Goal: Task Accomplishment & Management: Use online tool/utility

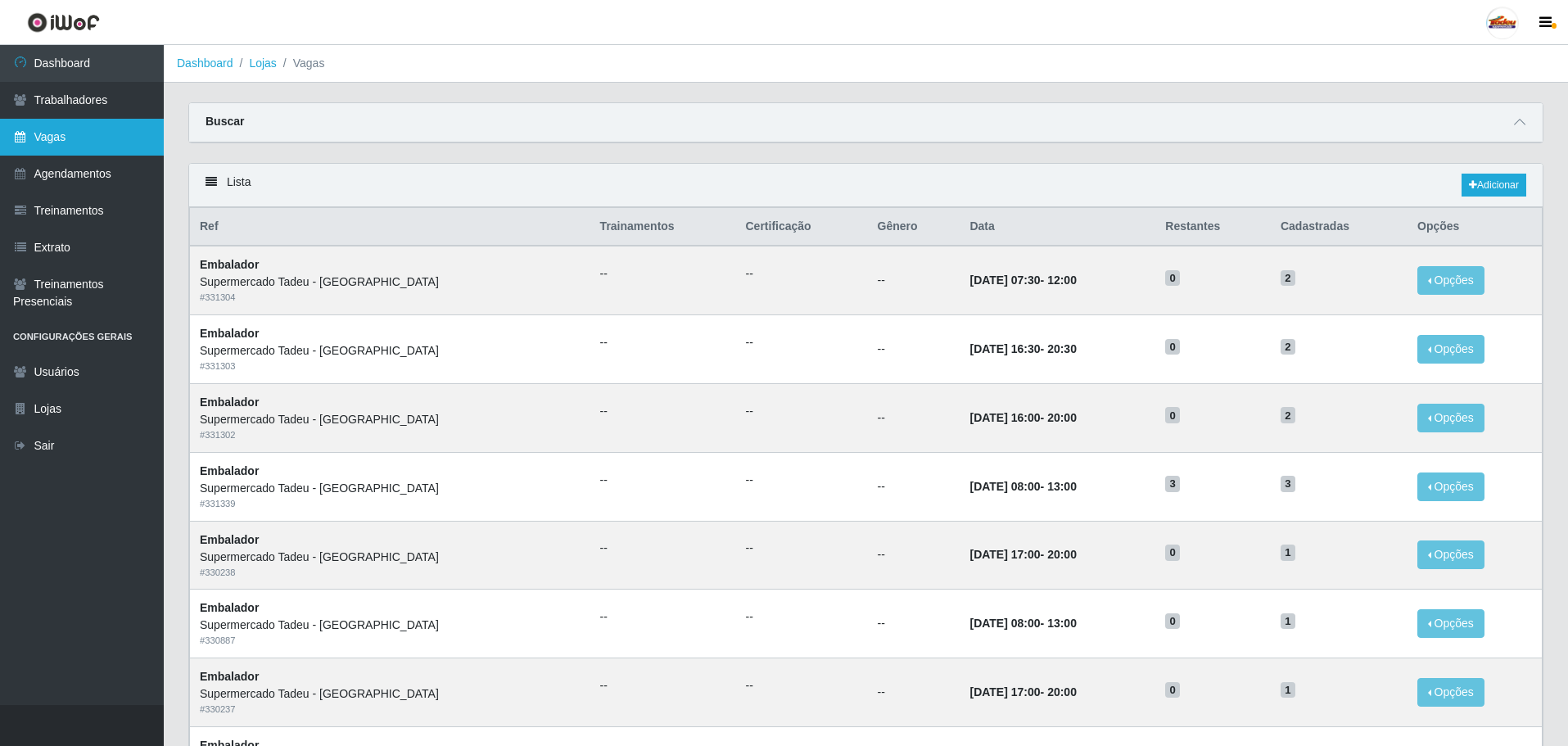
click at [53, 141] on link "Vagas" at bounding box center [81, 137] width 164 height 37
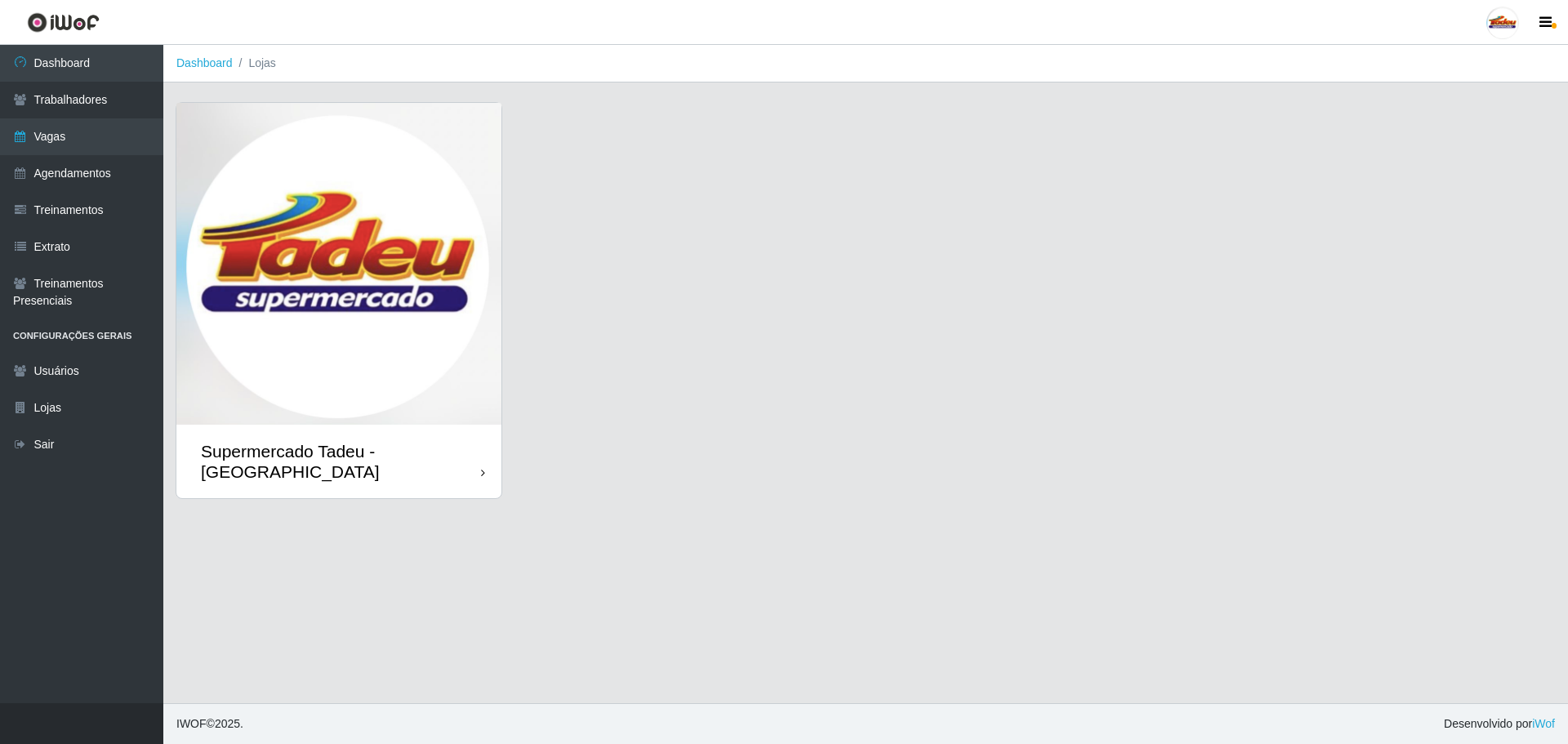
click at [321, 343] on img at bounding box center [339, 264] width 325 height 321
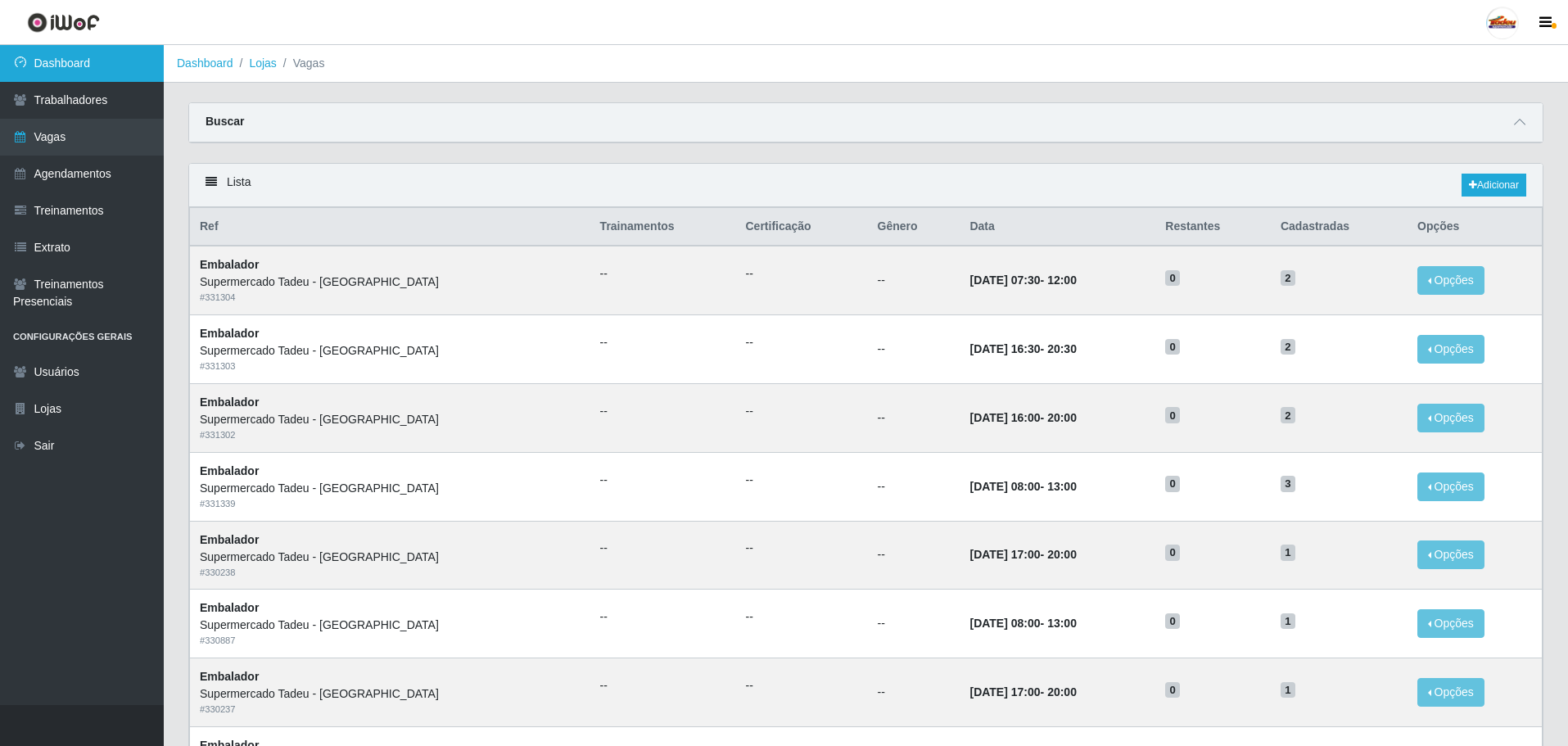
click at [89, 72] on link "Dashboard" at bounding box center [81, 63] width 164 height 37
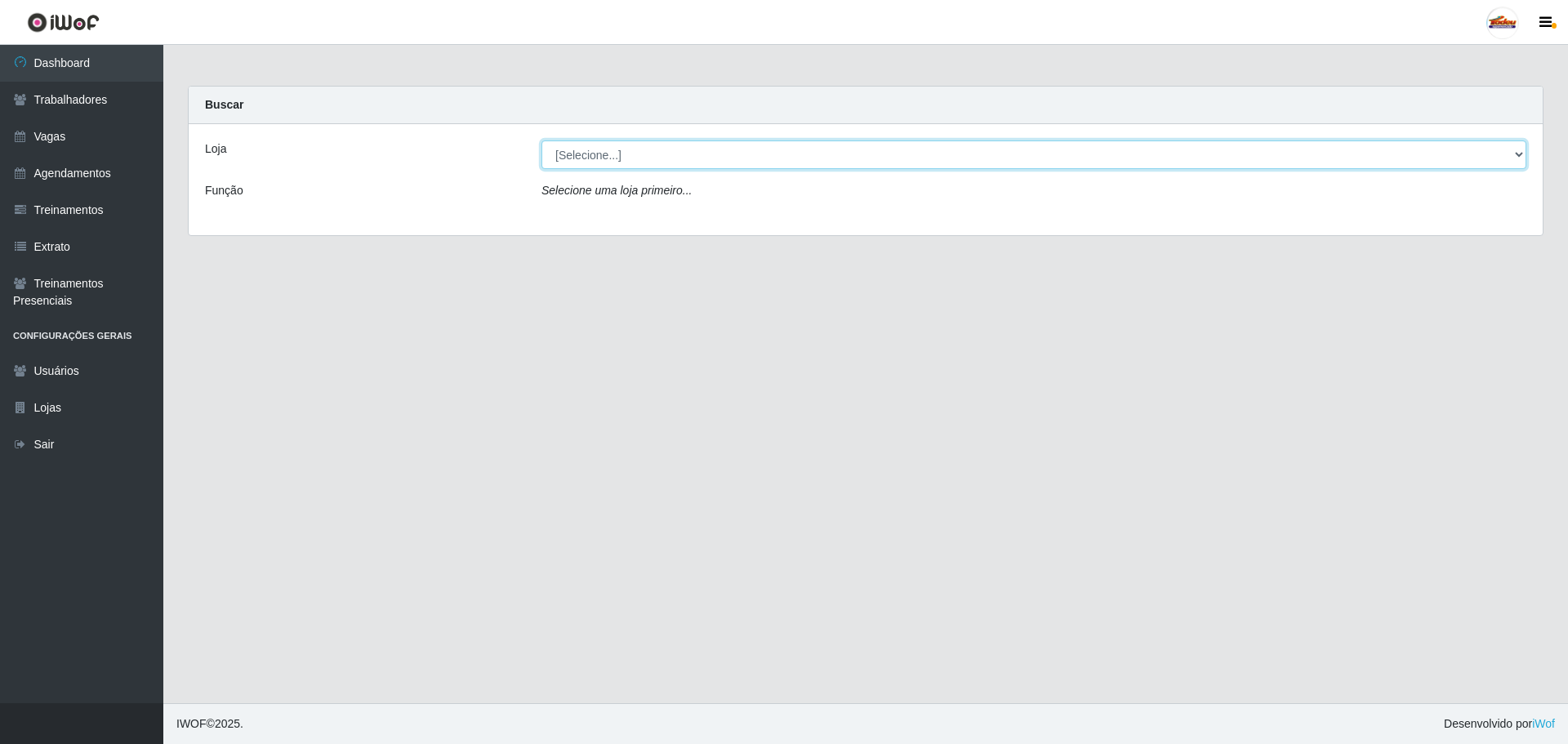
click at [596, 158] on select "[Selecione...] Supermercado Tadeu - [GEOGRAPHIC_DATA]" at bounding box center [1034, 154] width 984 height 28
click at [542, 141] on select "[Selecione...] Supermercado Tadeu - [GEOGRAPHIC_DATA]" at bounding box center [1034, 154] width 984 height 28
click at [608, 162] on select "[Selecione...] Supermercado Tadeu - [GEOGRAPHIC_DATA]" at bounding box center [1034, 154] width 984 height 28
select select "195"
click at [542, 141] on select "[Selecione...] Supermercado Tadeu - [GEOGRAPHIC_DATA]" at bounding box center [1034, 154] width 984 height 28
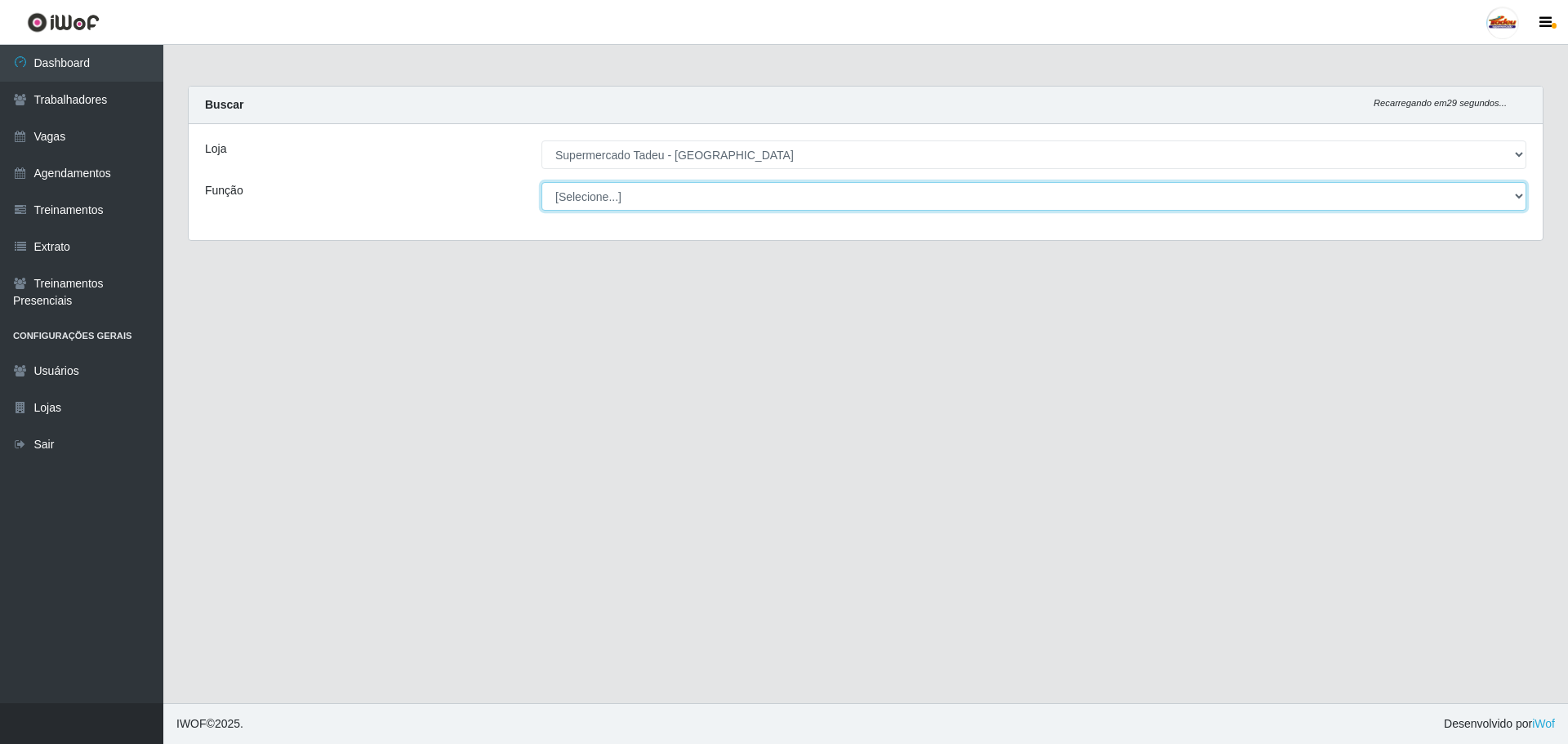
click at [629, 197] on select "[Selecione...] ASG ASG + ASG ++ Auxiliar de Estacionamento Auxiliar de Estacion…" at bounding box center [1034, 195] width 984 height 28
click at [630, 197] on select "[Selecione...] ASG ASG + ASG ++ Auxiliar de Estacionamento Auxiliar de Estacion…" at bounding box center [1034, 195] width 984 height 28
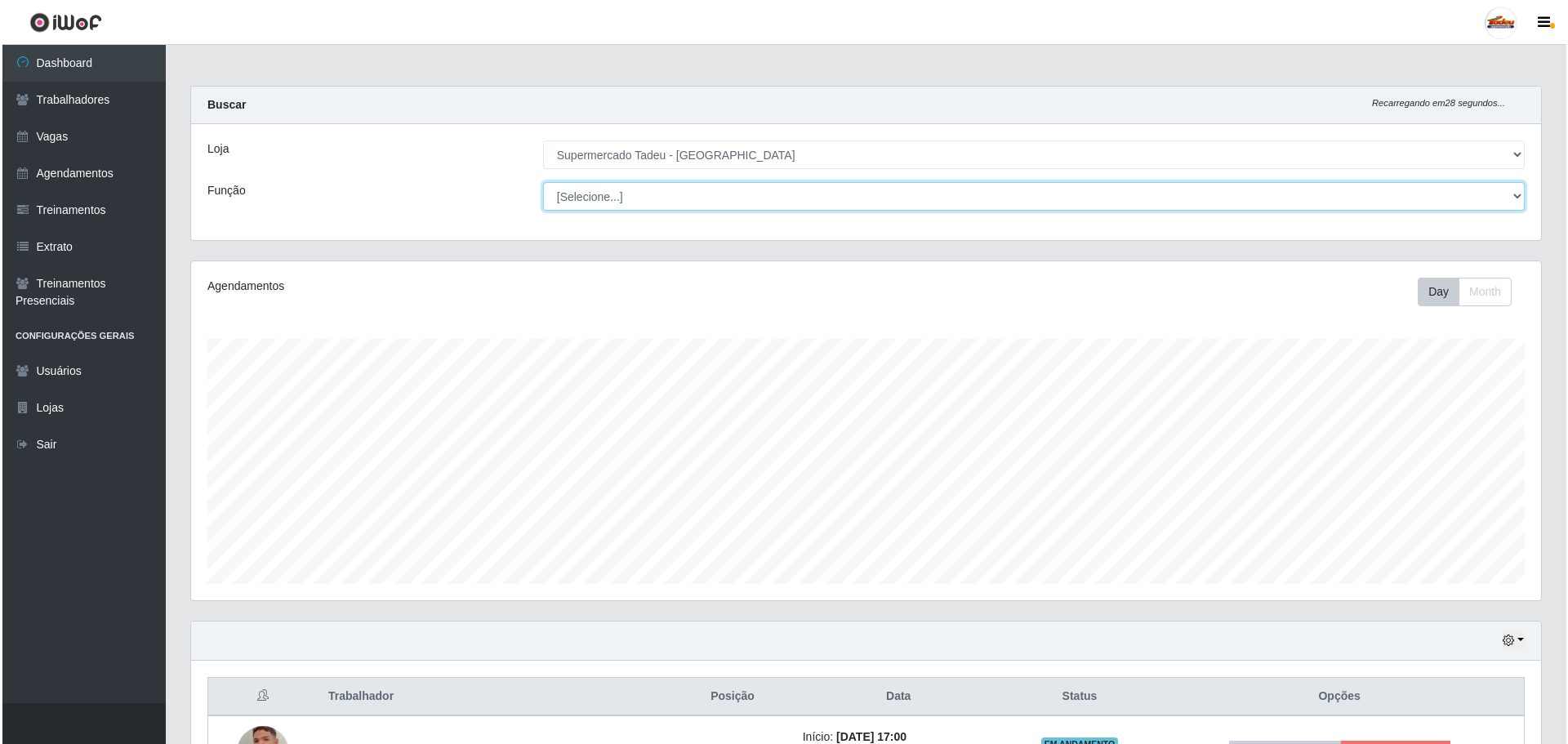
scroll to position [122, 0]
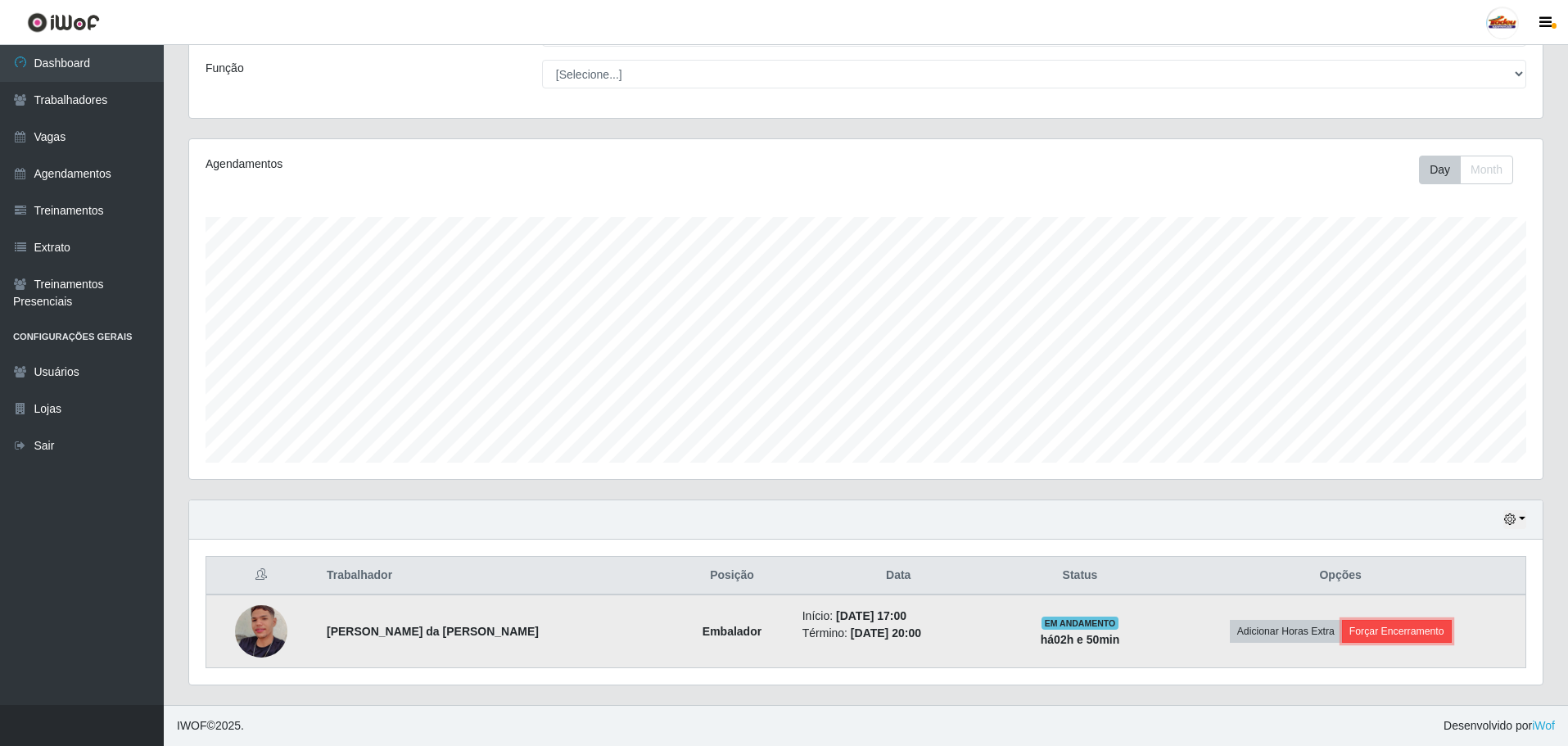
click at [779, 631] on button "Forçar Encerramento" at bounding box center [1397, 631] width 110 height 23
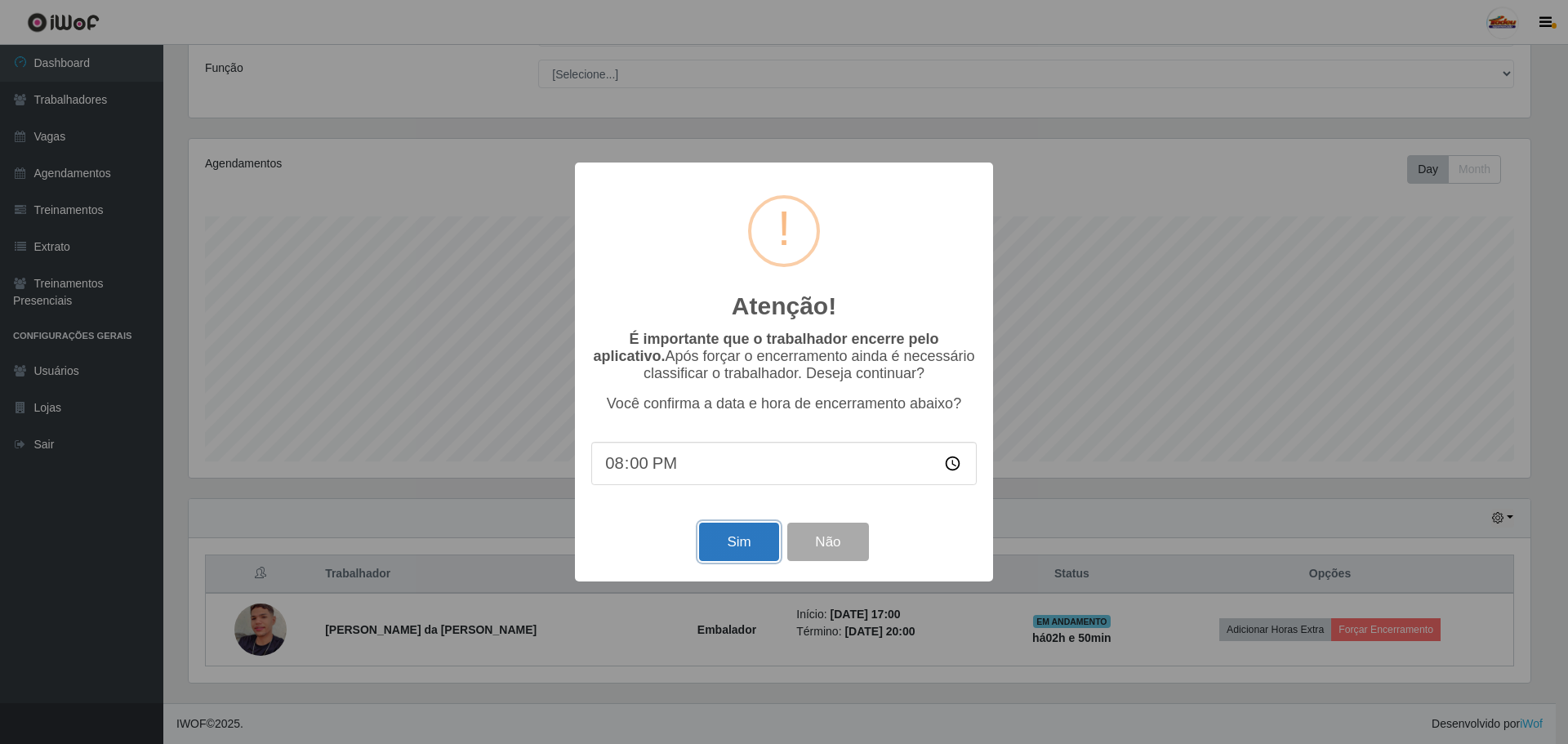
click at [738, 544] on button "Sim" at bounding box center [738, 541] width 79 height 38
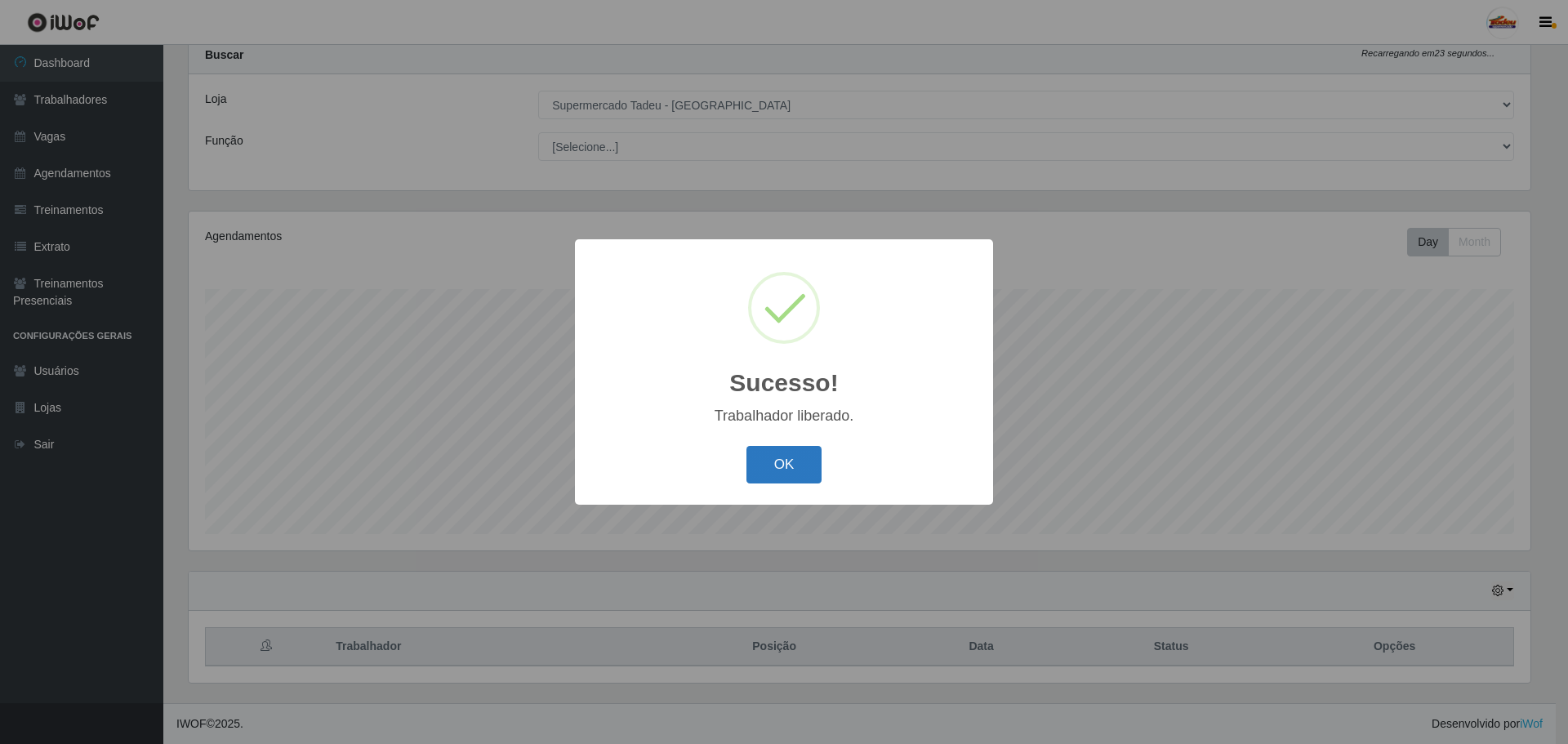
click at [777, 466] on button "OK" at bounding box center [784, 465] width 76 height 38
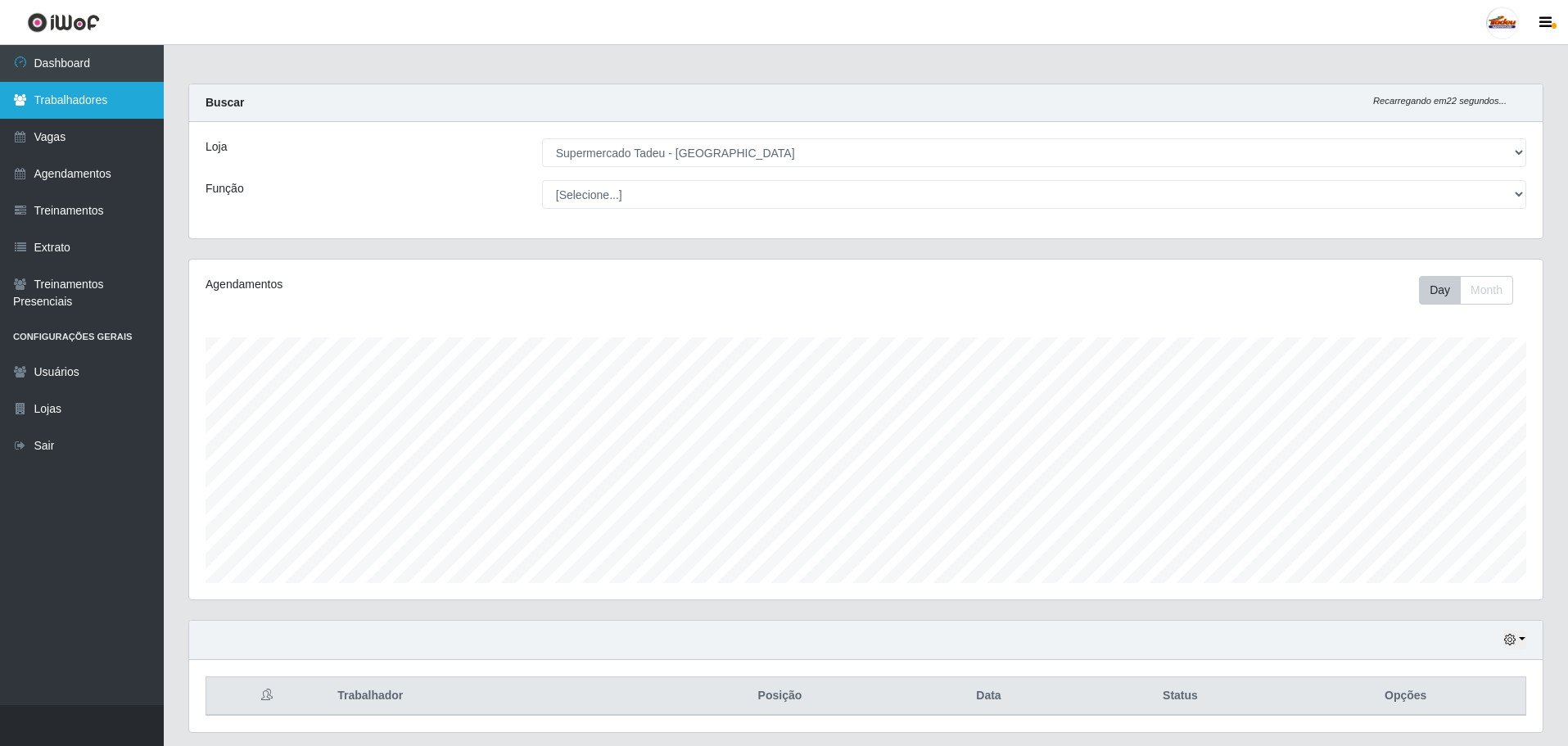
scroll to position [0, 0]
